Goal: Task Accomplishment & Management: Manage account settings

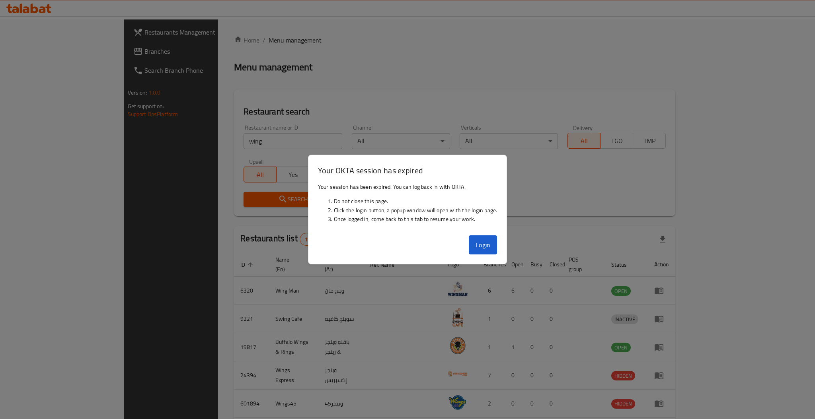
click at [194, 138] on div at bounding box center [407, 209] width 815 height 419
drag, startPoint x: 188, startPoint y: 143, endPoint x: 143, endPoint y: 133, distance: 46.0
click at [143, 133] on div at bounding box center [407, 209] width 815 height 419
click at [484, 242] on button "Login" at bounding box center [483, 245] width 29 height 19
click at [212, 138] on div at bounding box center [407, 209] width 815 height 419
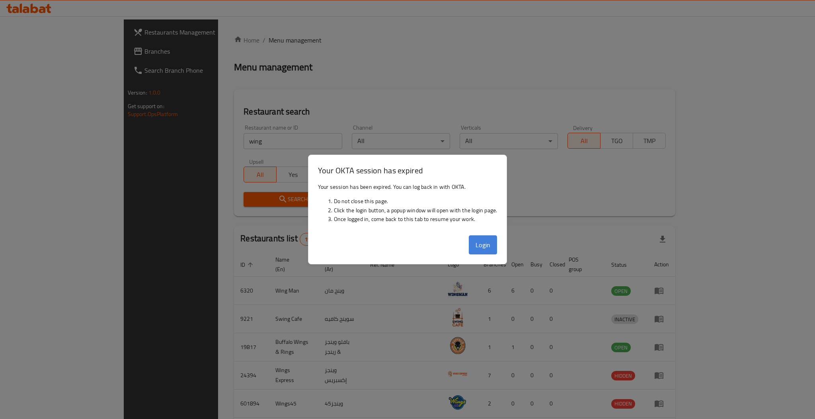
click at [480, 242] on button "Login" at bounding box center [483, 245] width 29 height 19
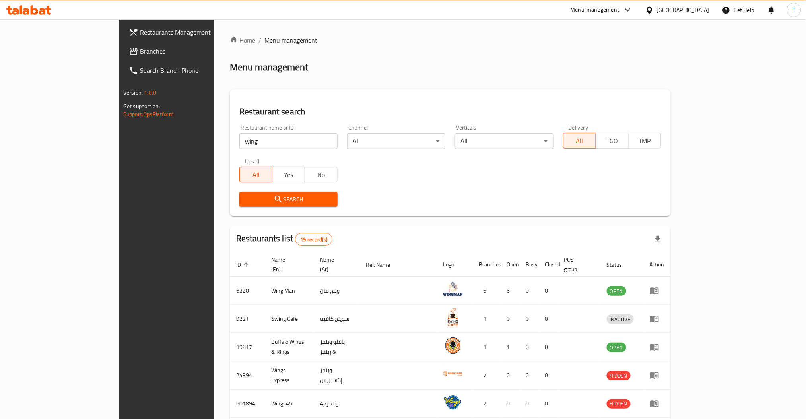
click at [239, 142] on input "wing" at bounding box center [288, 141] width 98 height 16
type input "w"
type input "["
type input "[PERSON_NAME]"
click button "Search" at bounding box center [288, 199] width 98 height 15
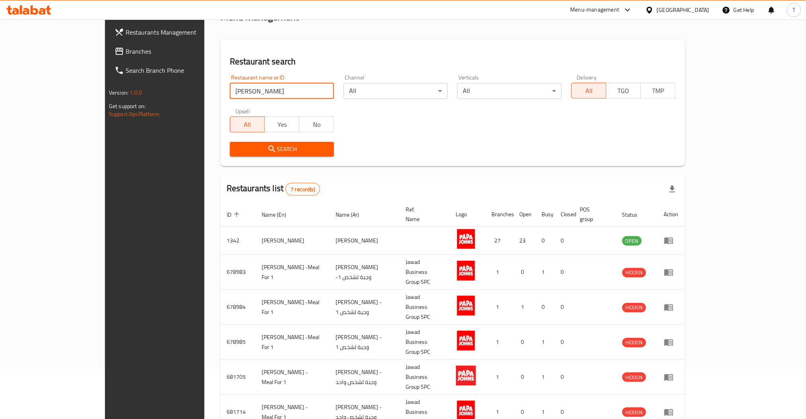
scroll to position [53, 0]
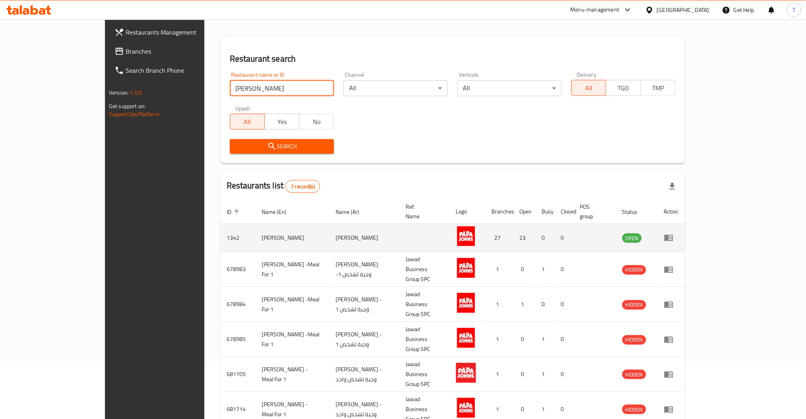
click at [673, 235] on icon "enhanced table" at bounding box center [669, 238] width 9 height 7
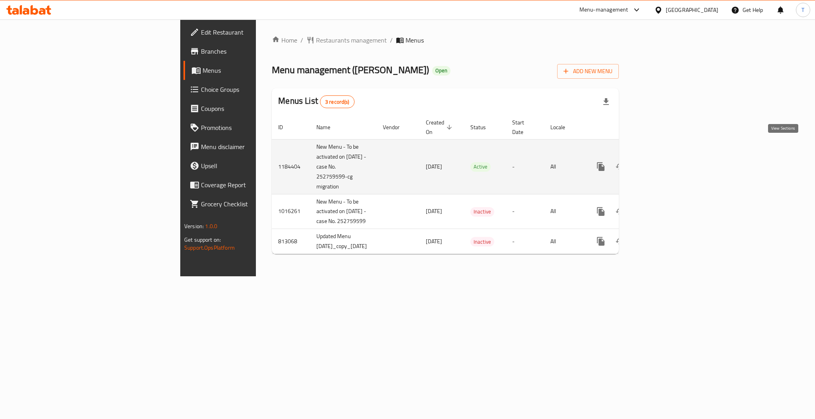
click at [663, 162] on icon "enhanced table" at bounding box center [658, 167] width 10 height 10
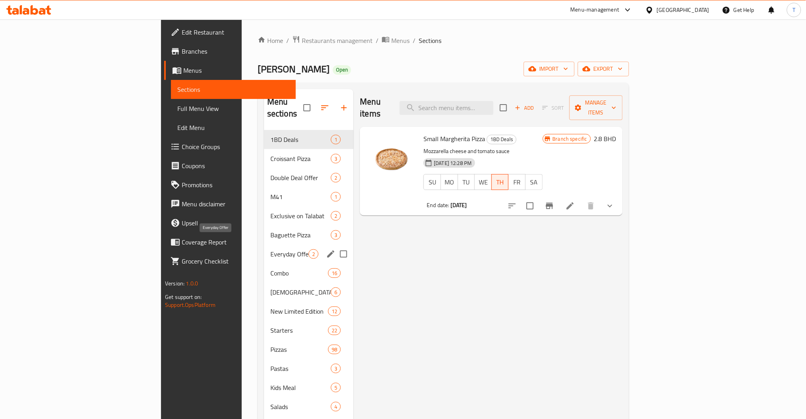
click at [271, 249] on span "Everyday Offer" at bounding box center [290, 254] width 38 height 10
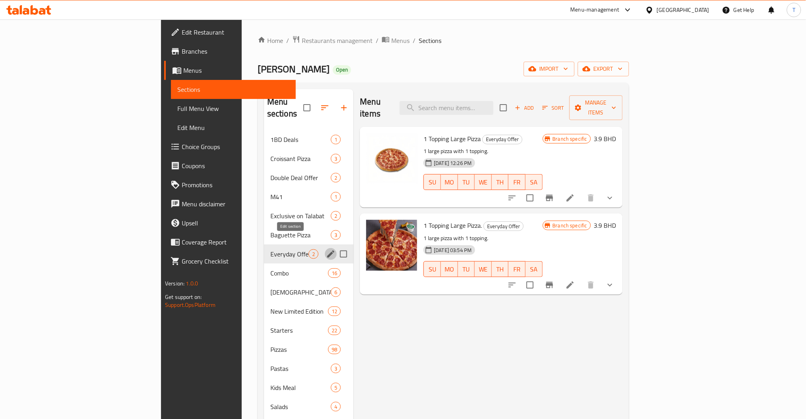
click at [326, 249] on icon "edit" at bounding box center [331, 254] width 10 height 10
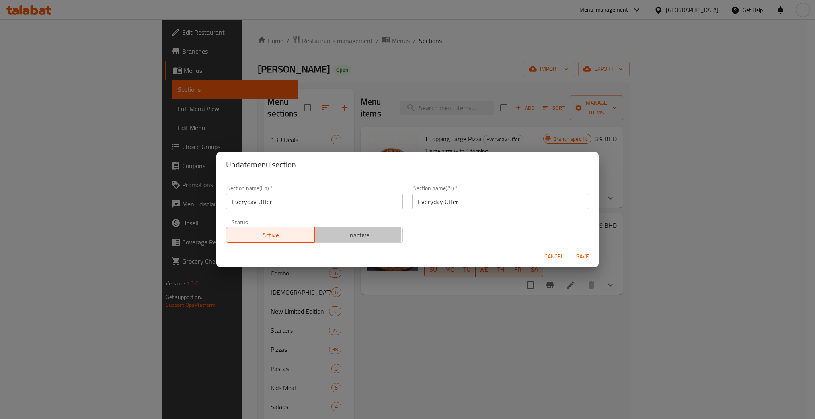
click at [337, 234] on span "Inactive" at bounding box center [359, 236] width 82 height 12
click at [575, 253] on span "Save" at bounding box center [582, 257] width 19 height 10
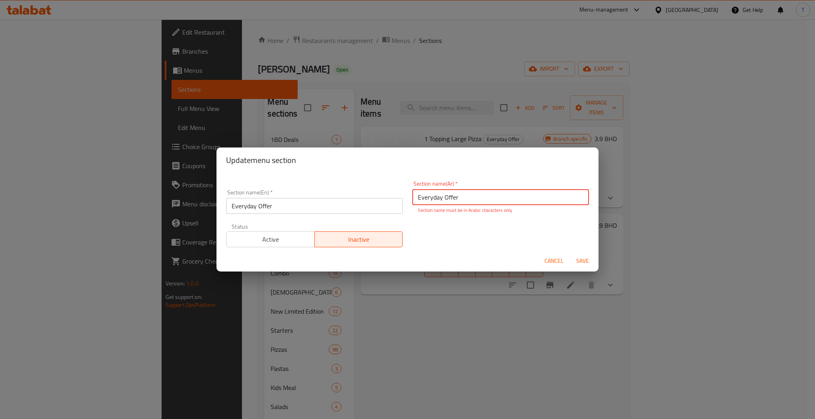
click at [584, 261] on span "Save" at bounding box center [582, 261] width 19 height 10
drag, startPoint x: 470, startPoint y: 200, endPoint x: 383, endPoint y: 200, distance: 87.1
click at [383, 200] on div "Section name(En)   * Everyday Offer Section name(En) * Section name(Ar)   * Eve…" at bounding box center [407, 214] width 372 height 76
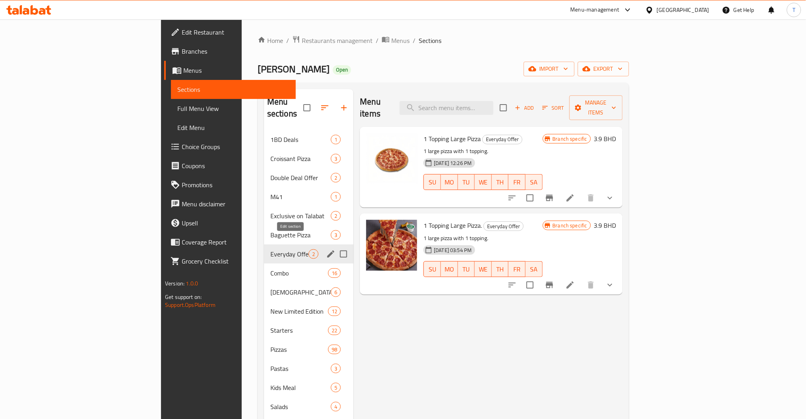
click at [327, 251] on icon "edit" at bounding box center [330, 254] width 7 height 7
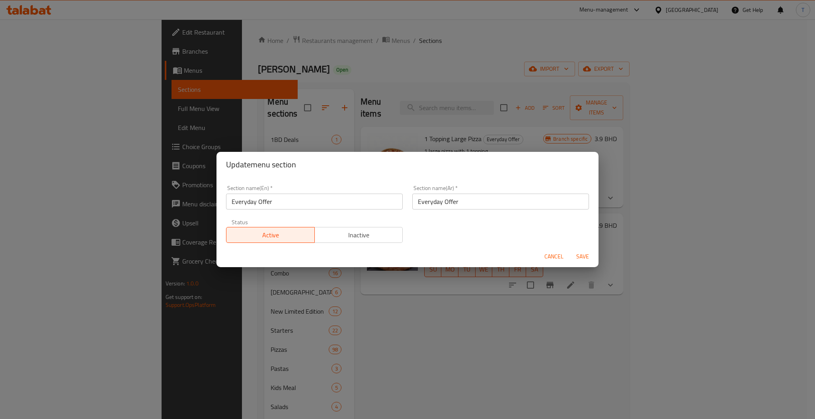
click at [389, 239] on span "Inactive" at bounding box center [359, 236] width 82 height 12
click at [578, 256] on span "Save" at bounding box center [582, 257] width 19 height 10
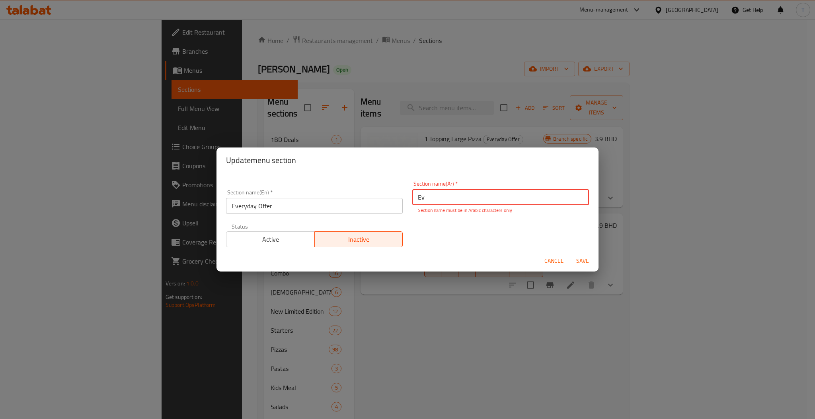
type input "E"
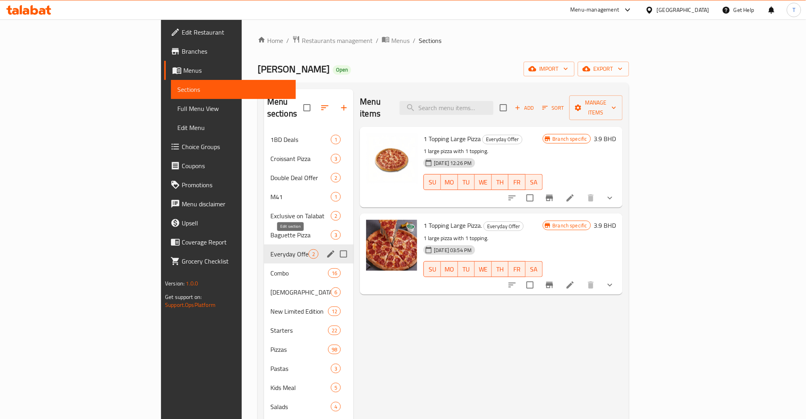
click at [327, 251] on icon "edit" at bounding box center [330, 254] width 7 height 7
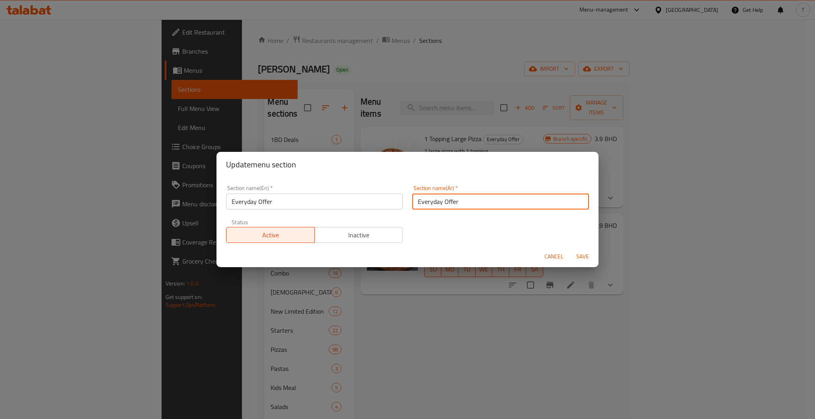
click at [481, 206] on input "Everyday Offer" at bounding box center [500, 202] width 177 height 16
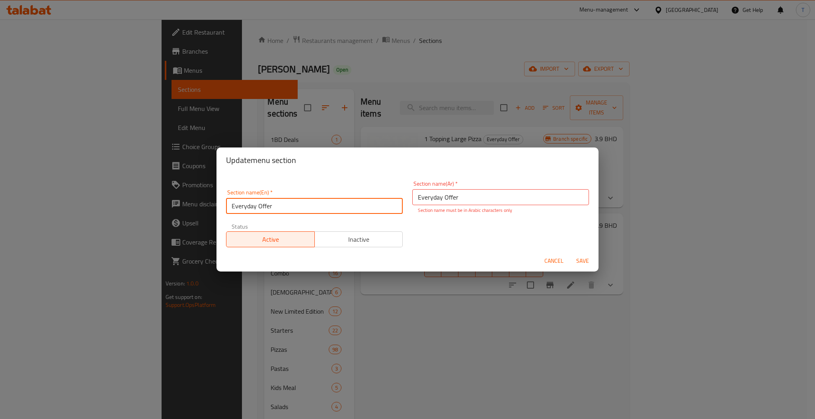
drag, startPoint x: 278, startPoint y: 201, endPoint x: 183, endPoint y: 200, distance: 95.9
click at [183, 200] on div "Update menu section Section name(En)   * Everyday Offer Section name(En) * Sect…" at bounding box center [407, 209] width 815 height 419
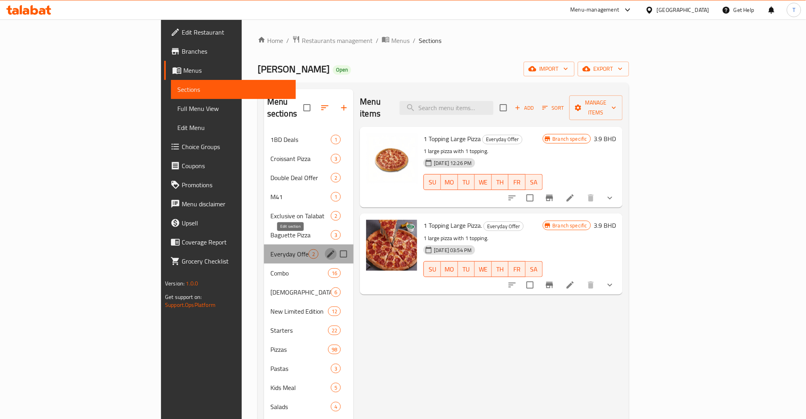
click at [326, 249] on icon "edit" at bounding box center [331, 254] width 10 height 10
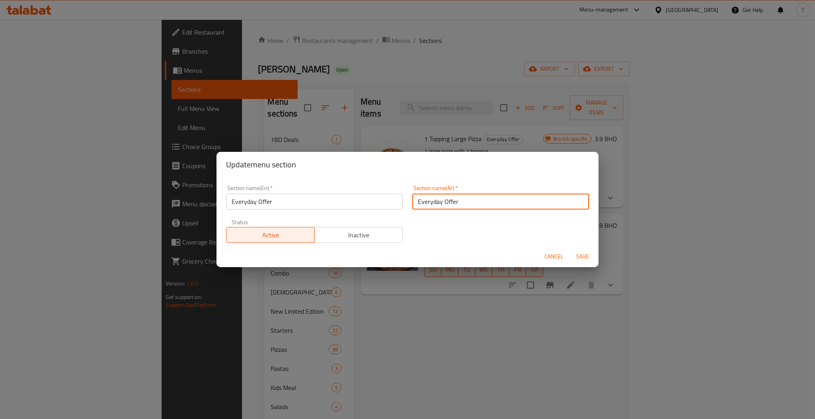
drag, startPoint x: 454, startPoint y: 202, endPoint x: 357, endPoint y: 204, distance: 96.7
click at [357, 204] on div "Section name(En)   * Everyday Offer Section name(En) * Section name(Ar)   * Eve…" at bounding box center [407, 214] width 372 height 67
paste input "العرض اليومي"
type input "العرض اليومي"
click at [446, 241] on div "Section name(En)   * Everyday Offer Section name(En) * Section name(Ar)   * الع…" at bounding box center [407, 214] width 372 height 67
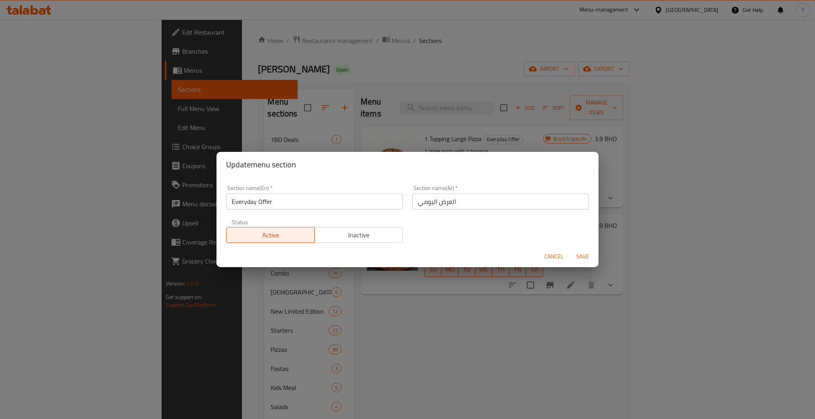
drag, startPoint x: 344, startPoint y: 235, endPoint x: 516, endPoint y: 258, distance: 173.8
click at [345, 234] on span "Inactive" at bounding box center [359, 236] width 82 height 12
click at [581, 255] on span "Save" at bounding box center [582, 257] width 19 height 10
